Goal: Find specific page/section: Find specific page/section

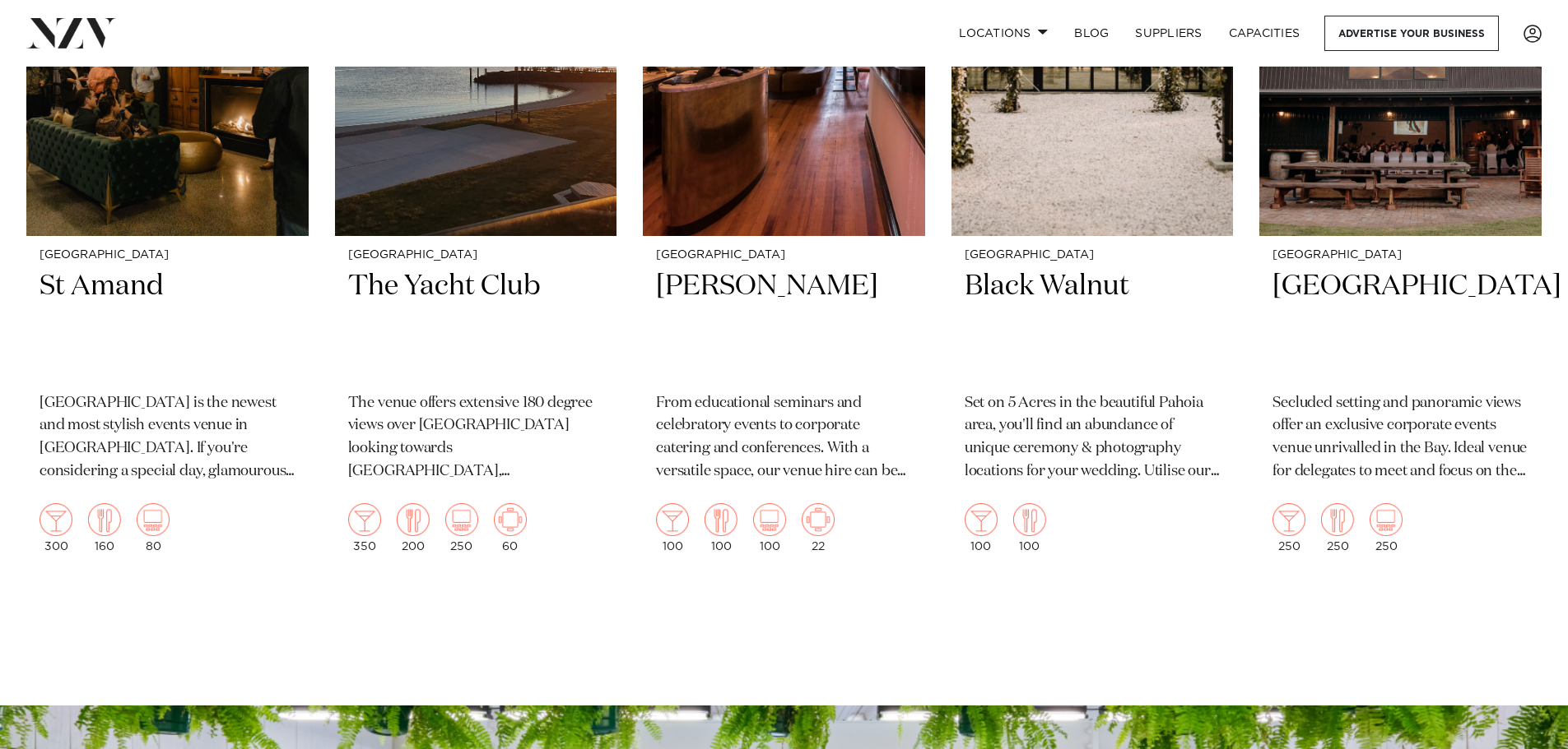
scroll to position [1398, 0]
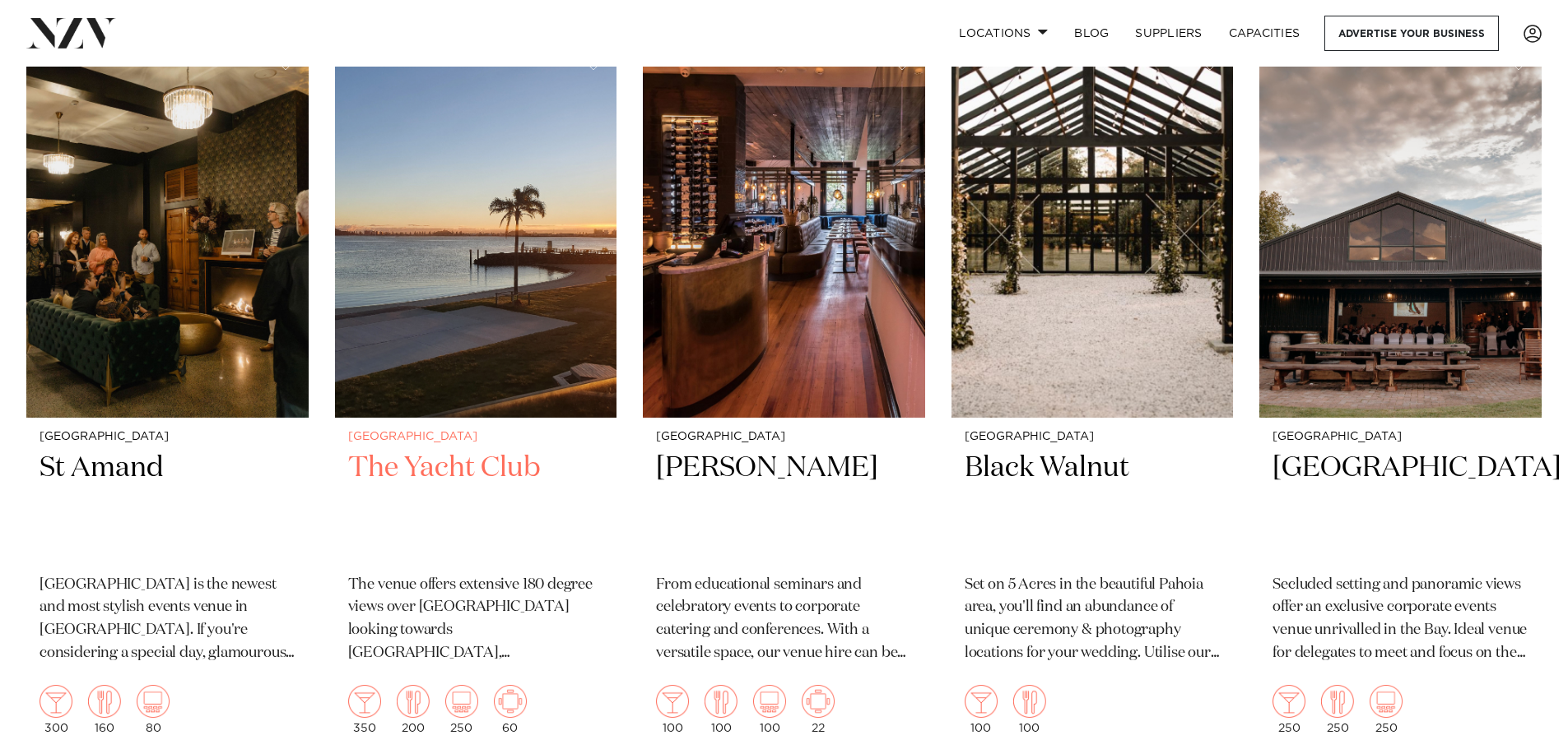
click at [436, 450] on h2 "The Yacht Club" at bounding box center [476, 505] width 256 height 111
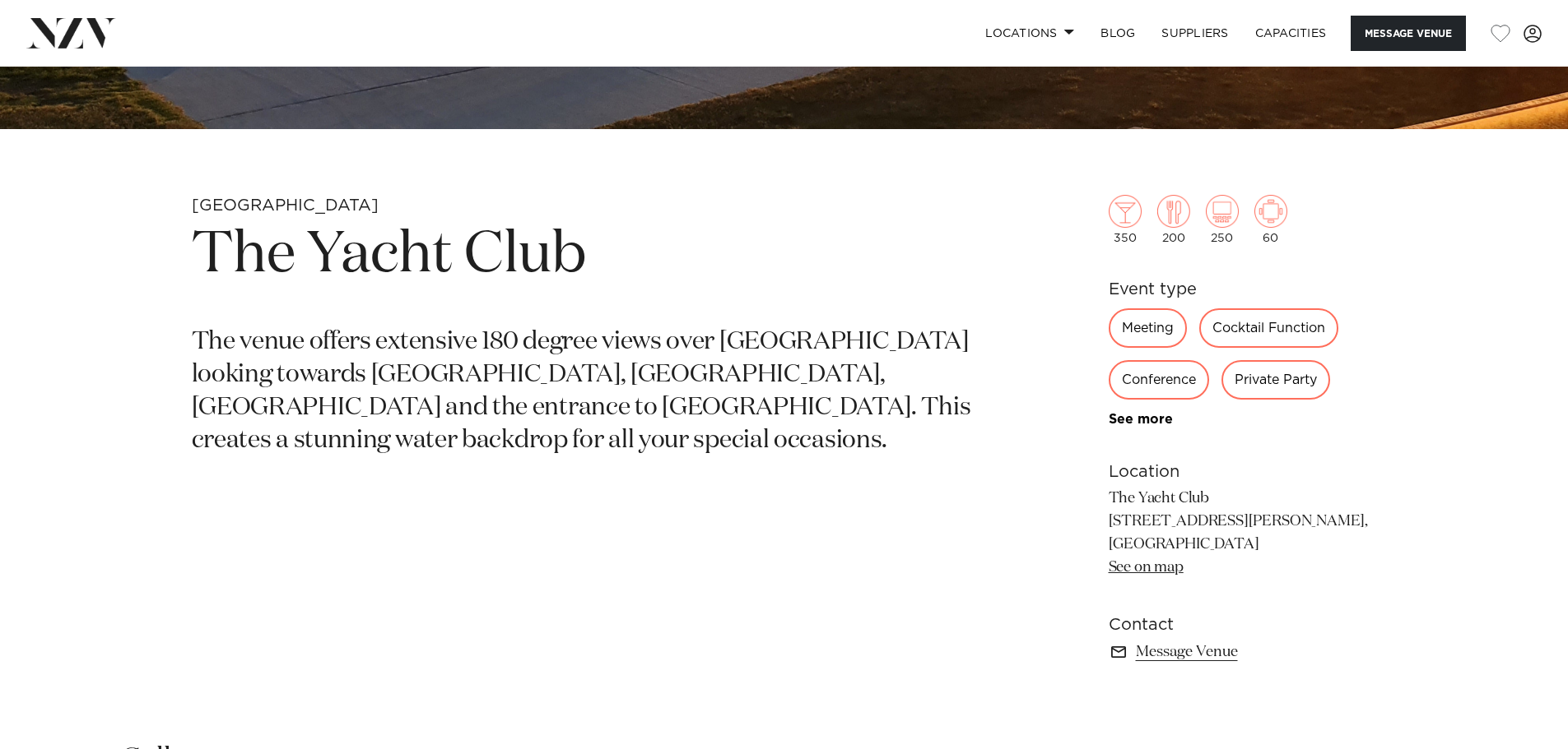
scroll to position [691, 0]
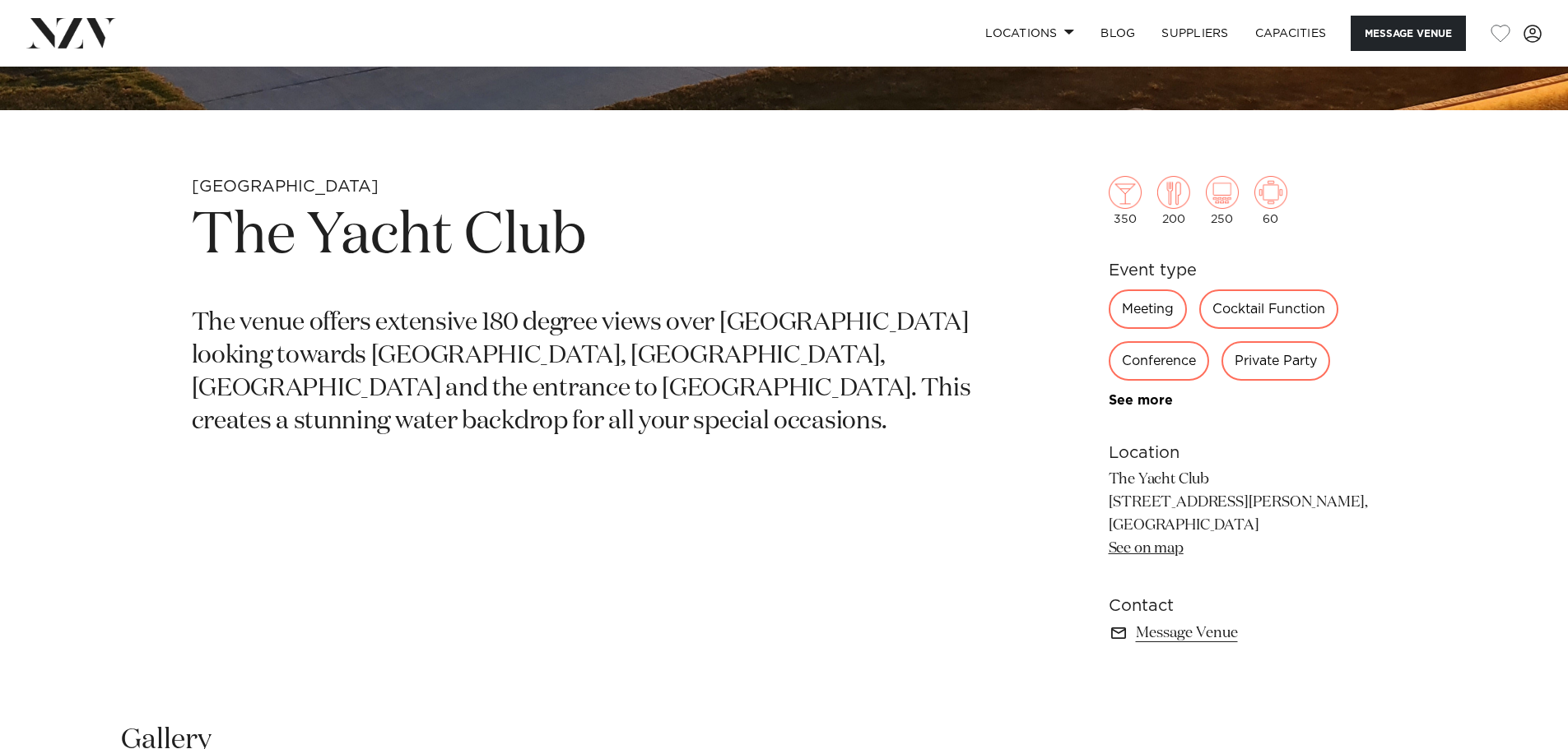
click at [1260, 356] on div "Private Party" at bounding box center [1276, 361] width 109 height 40
click at [1173, 197] on img at bounding box center [1173, 192] width 33 height 33
click at [1277, 30] on link "Capacities" at bounding box center [1291, 34] width 98 height 35
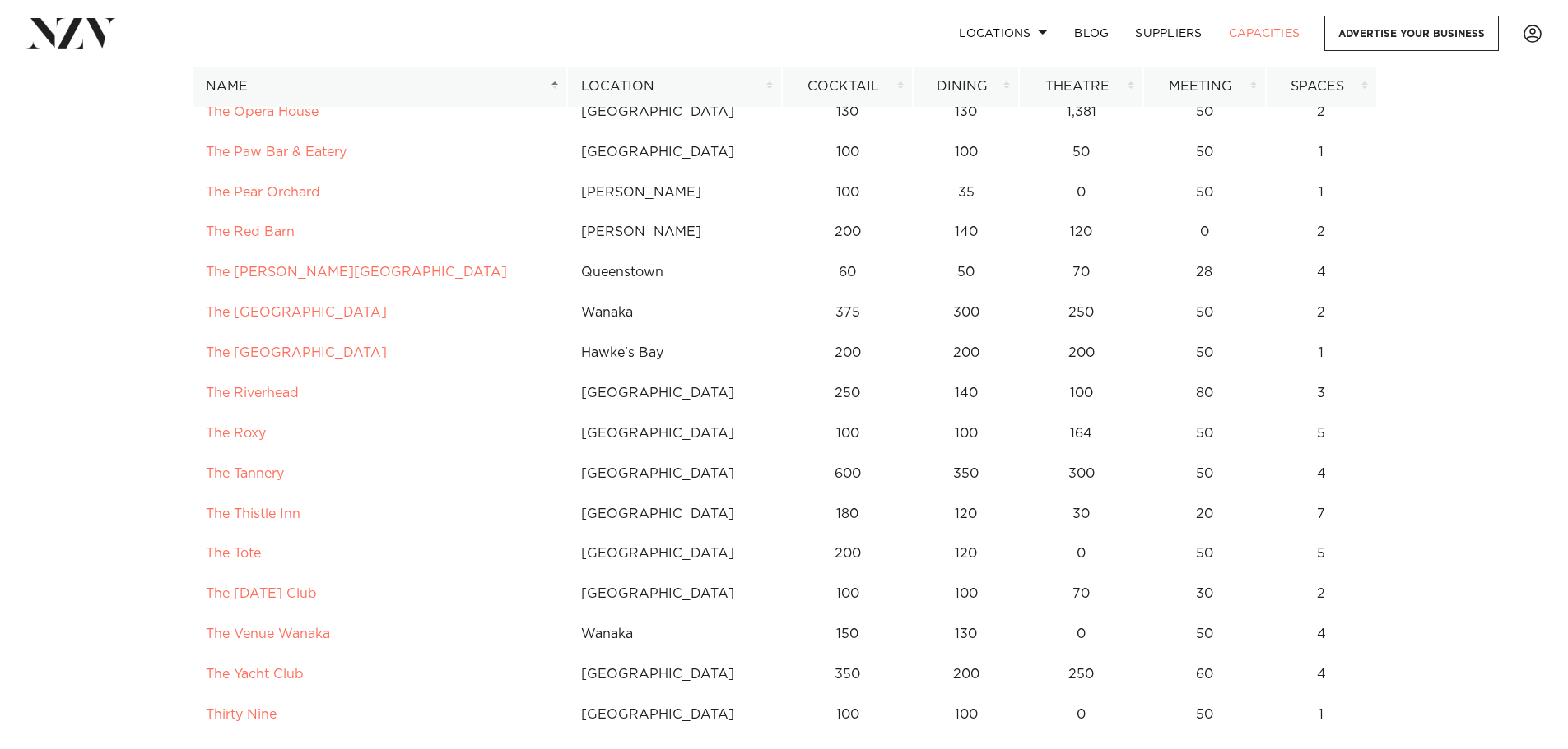
scroll to position [11022, 0]
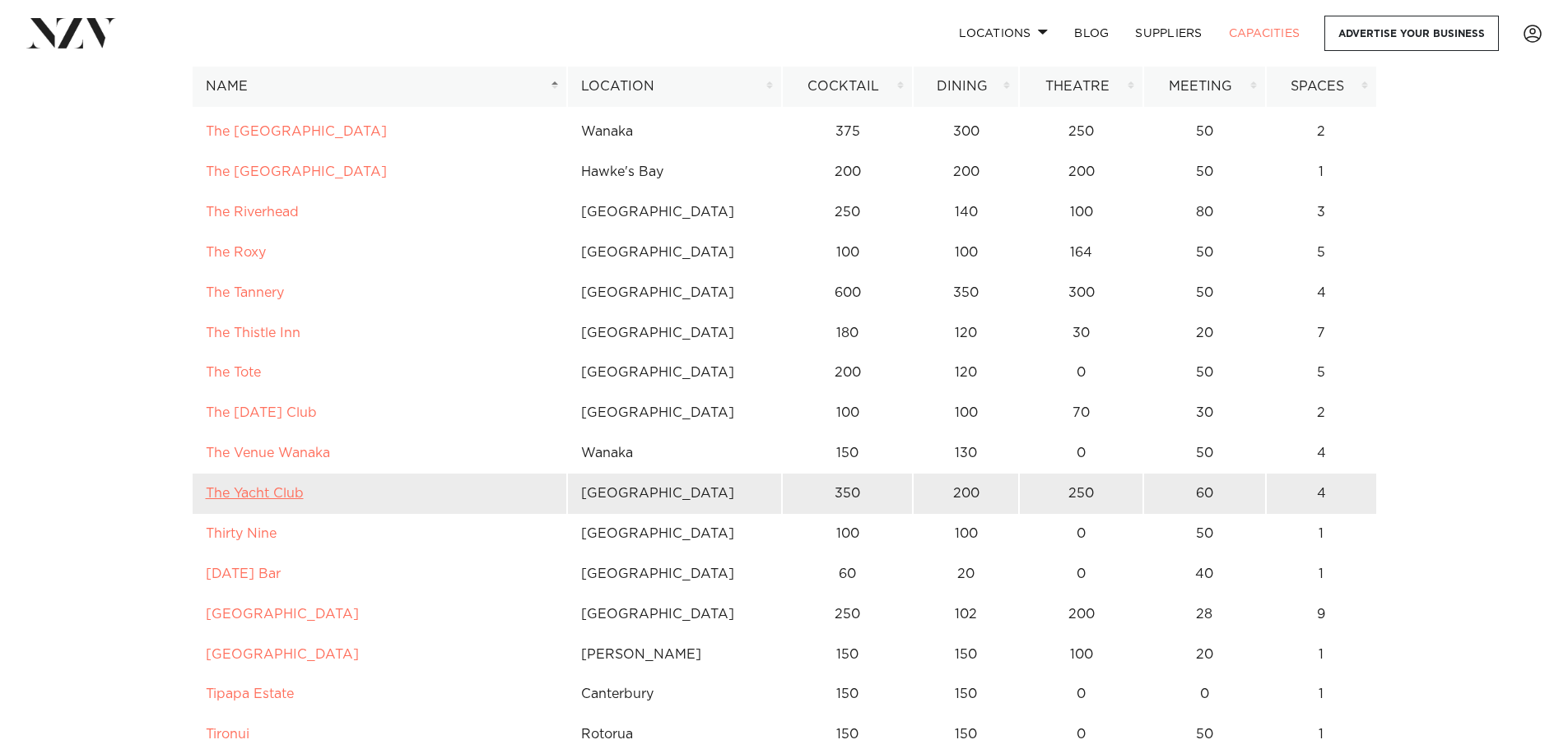
click at [266, 490] on link "The Yacht Club" at bounding box center [254, 493] width 98 height 13
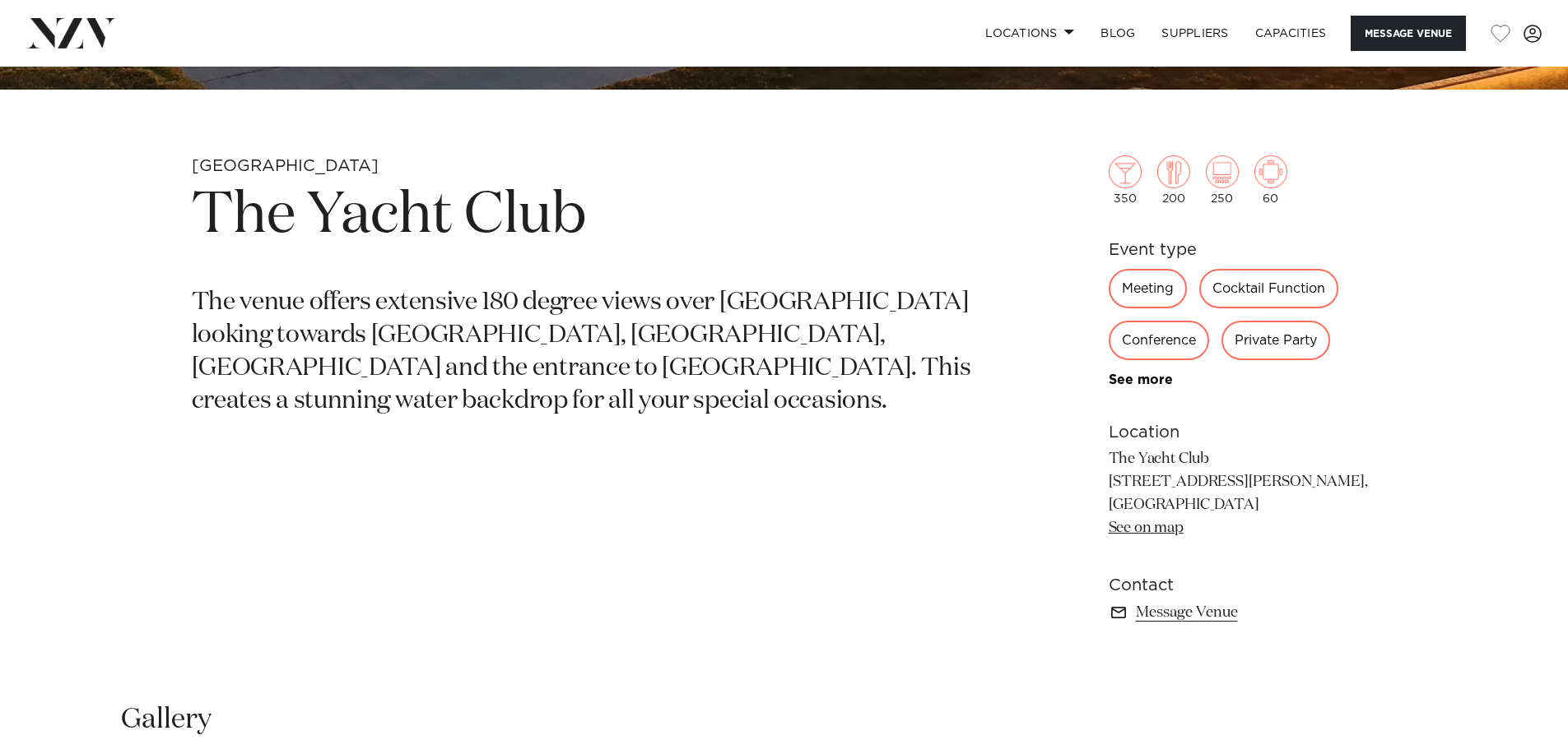
scroll to position [740, 0]
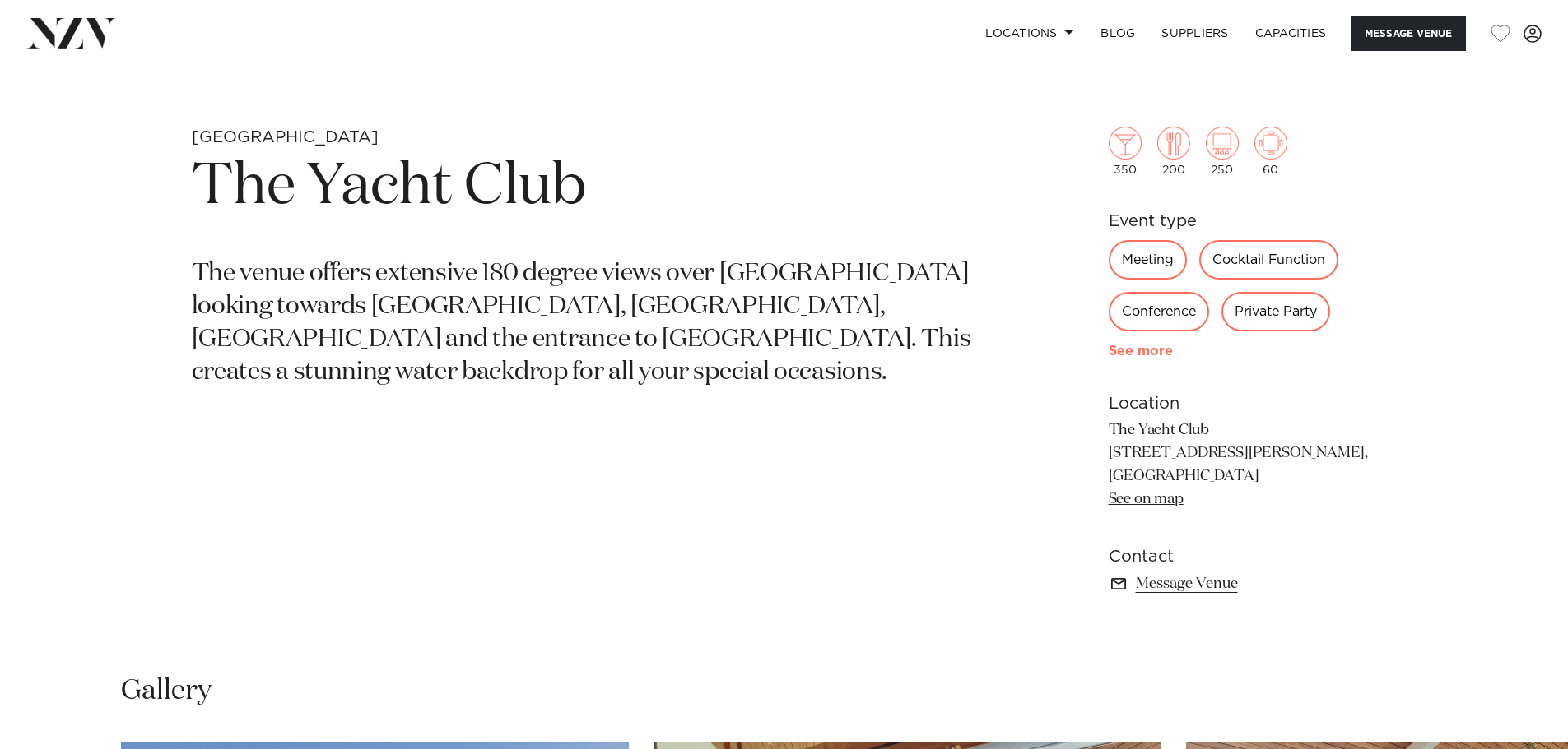
click at [1137, 351] on link "See more" at bounding box center [1172, 351] width 128 height 13
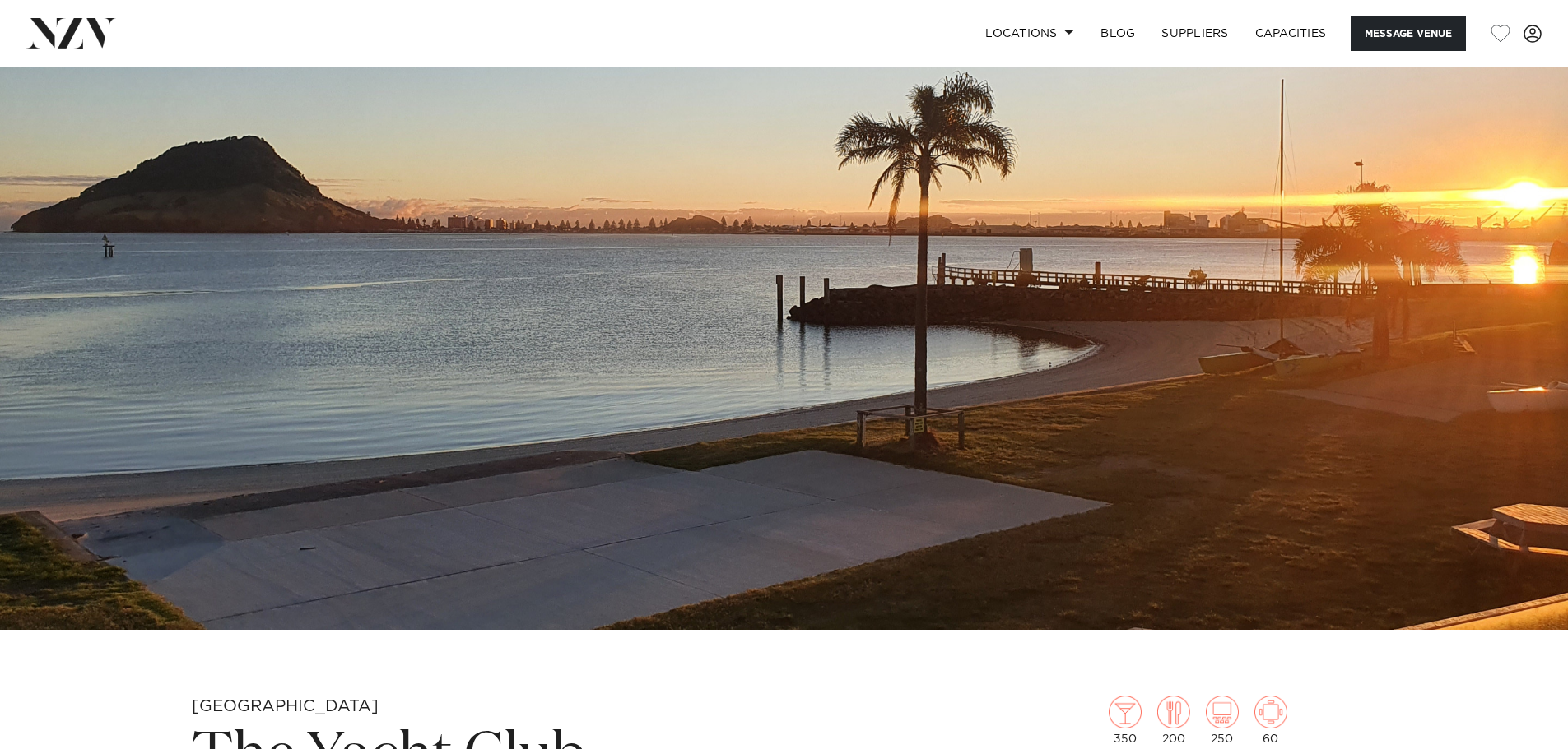
scroll to position [0, 0]
